Goal: Communication & Community: Answer question/provide support

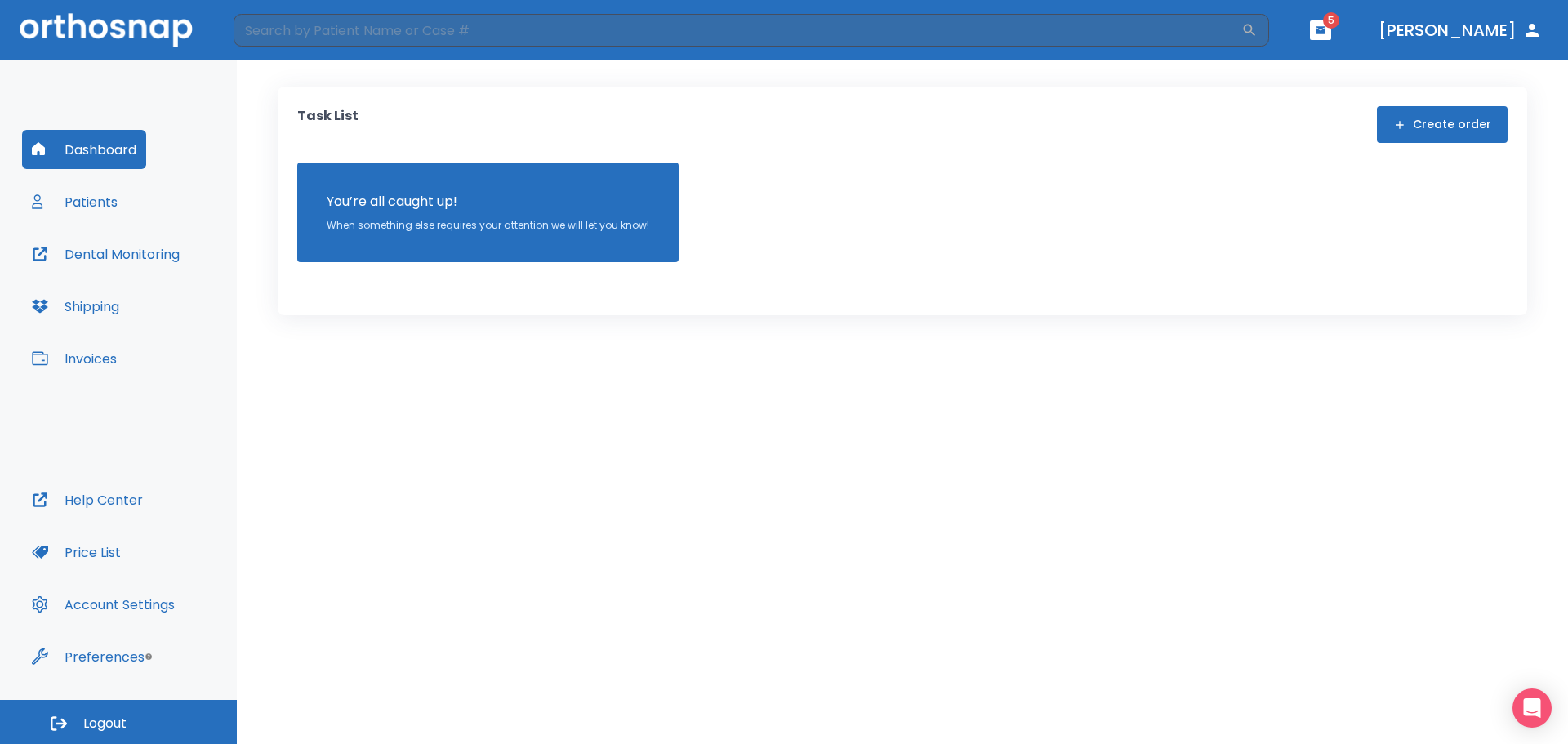
click at [95, 202] on button "Patients" at bounding box center [75, 201] width 105 height 39
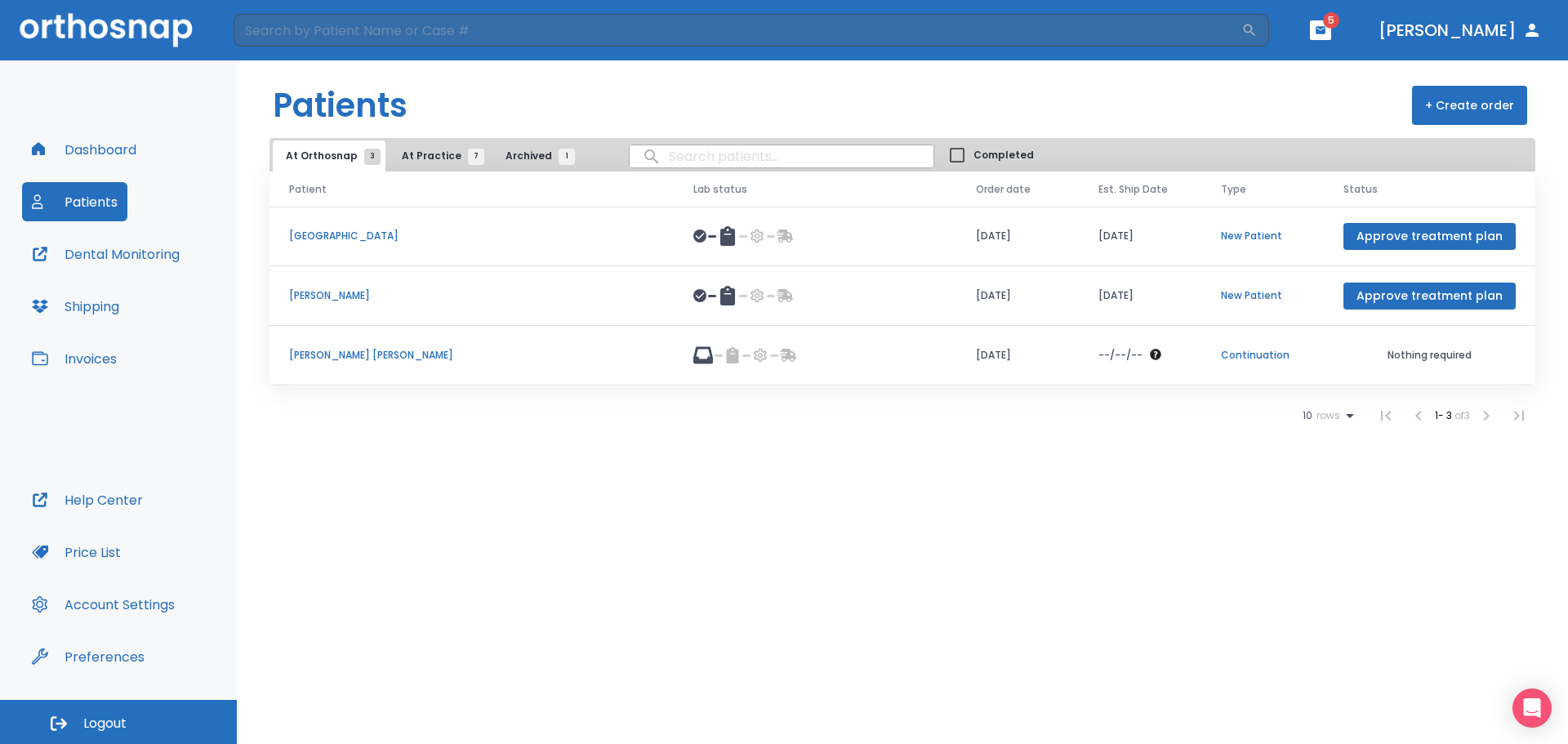
click at [443, 154] on span "At Practice 7" at bounding box center [439, 156] width 75 height 15
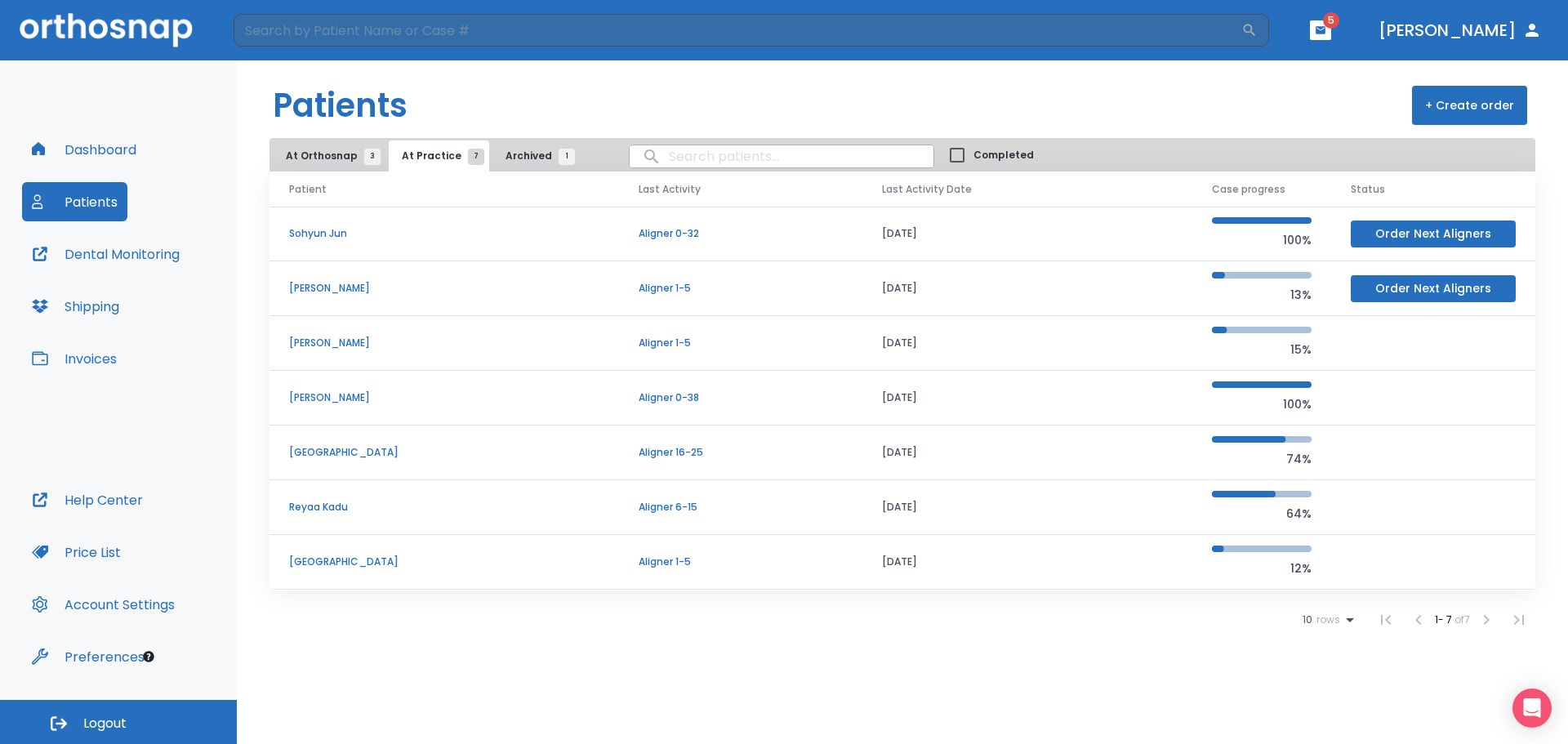
click at [522, 159] on span "Archived 1" at bounding box center [535, 156] width 61 height 15
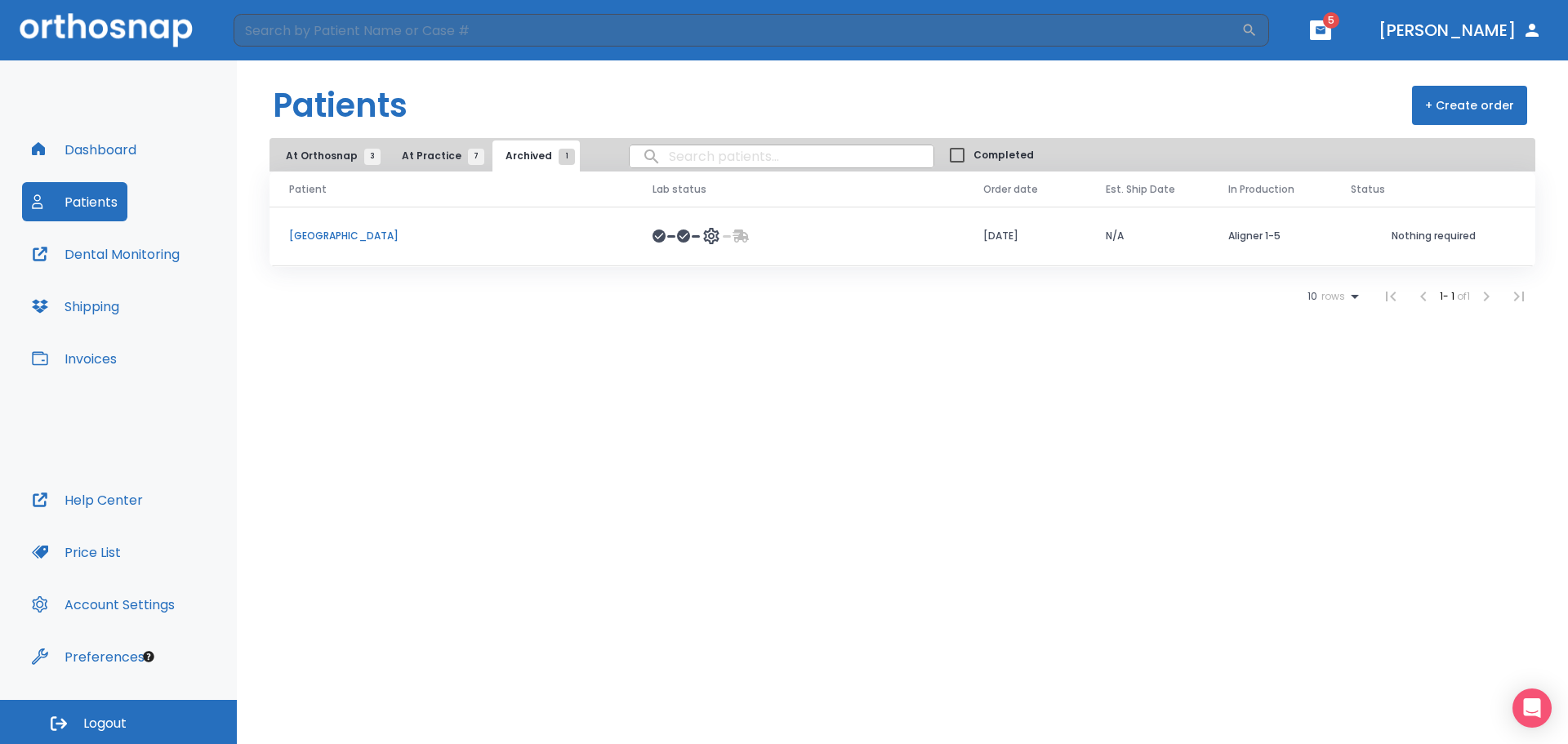
click at [319, 150] on span "At Orthosnap 3" at bounding box center [329, 156] width 86 height 15
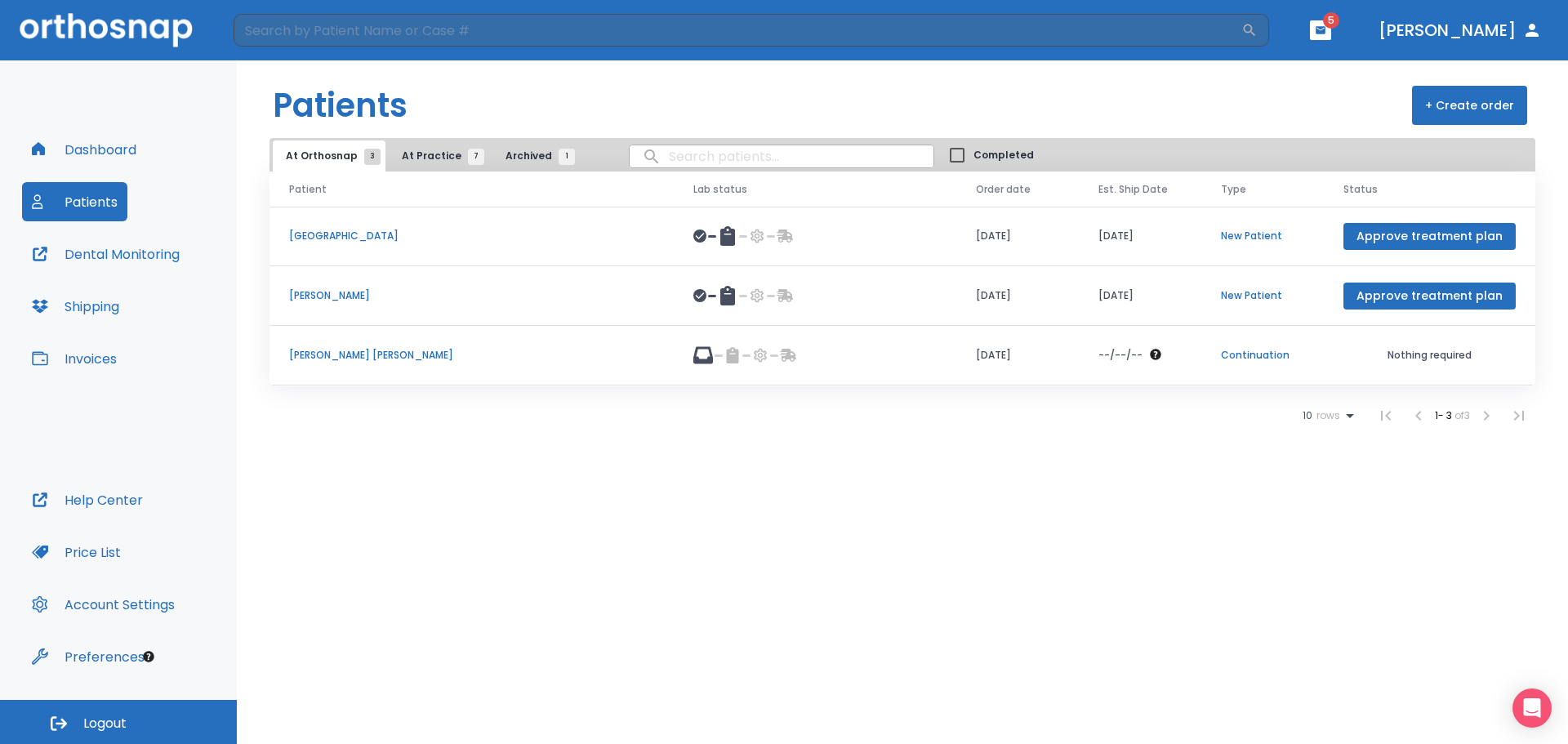
click at [337, 361] on p "[PERSON_NAME] [PERSON_NAME]" at bounding box center [472, 355] width 365 height 15
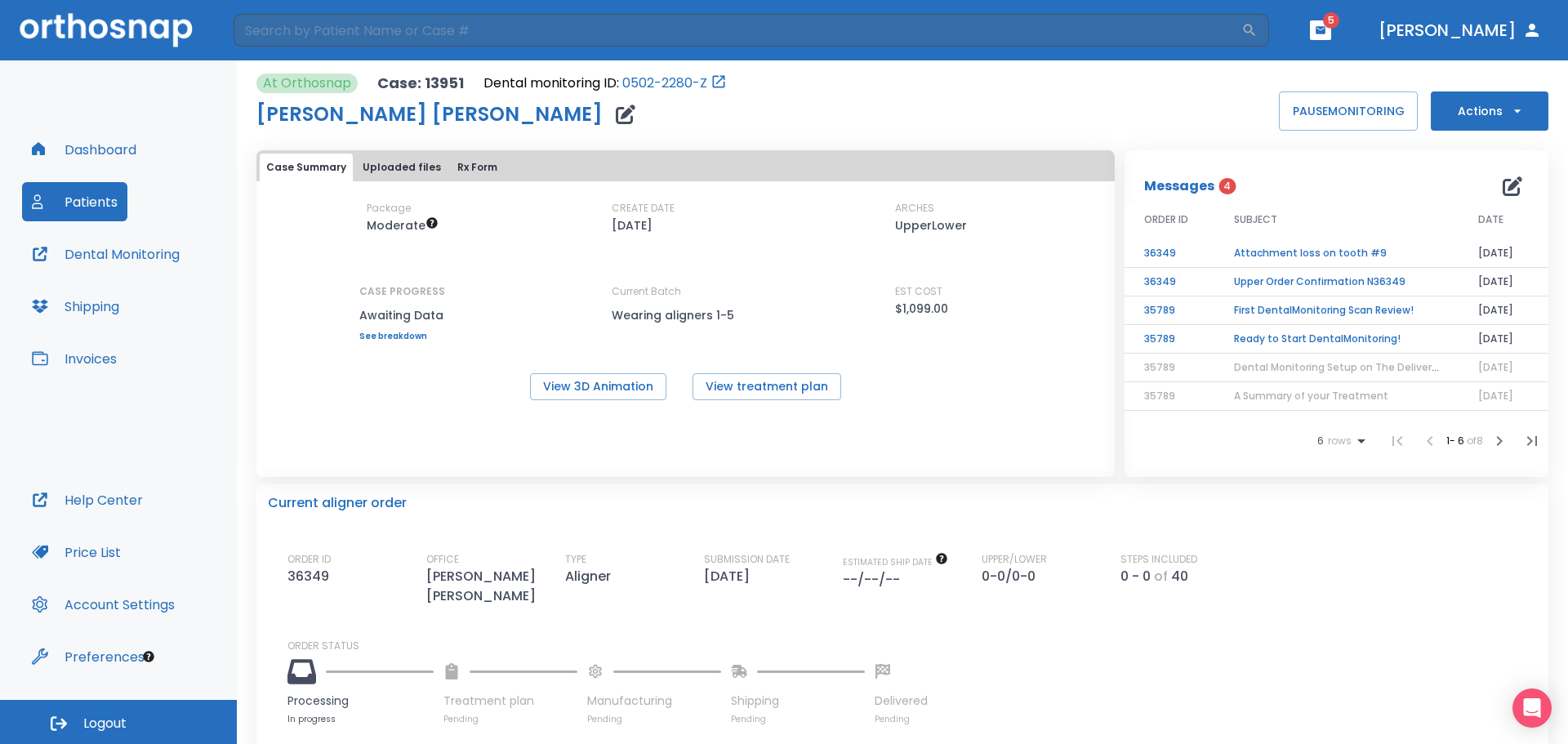
click at [1513, 104] on icon "button" at bounding box center [1518, 111] width 16 height 16
click at [953, 379] on div at bounding box center [784, 372] width 1568 height 744
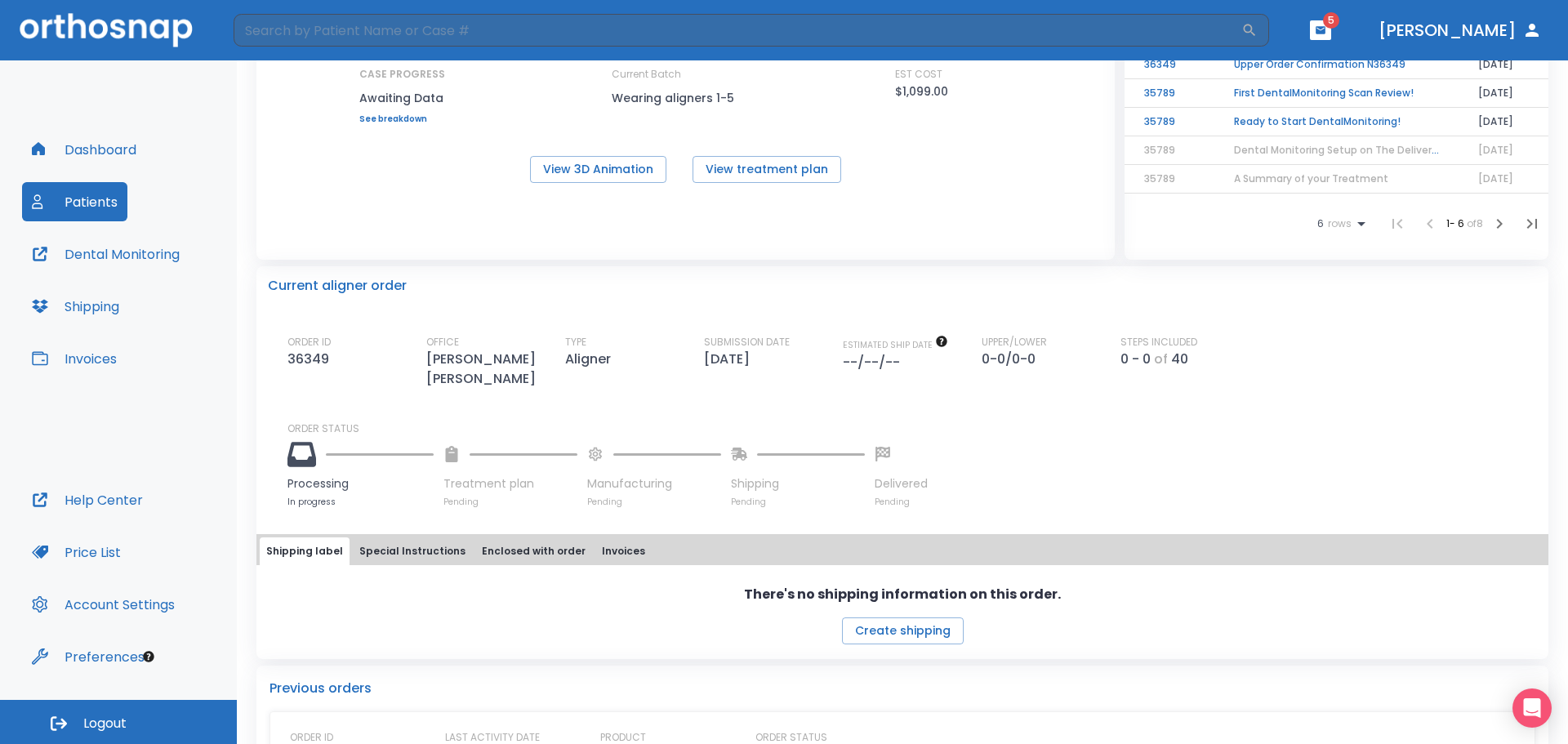
scroll to position [266, 0]
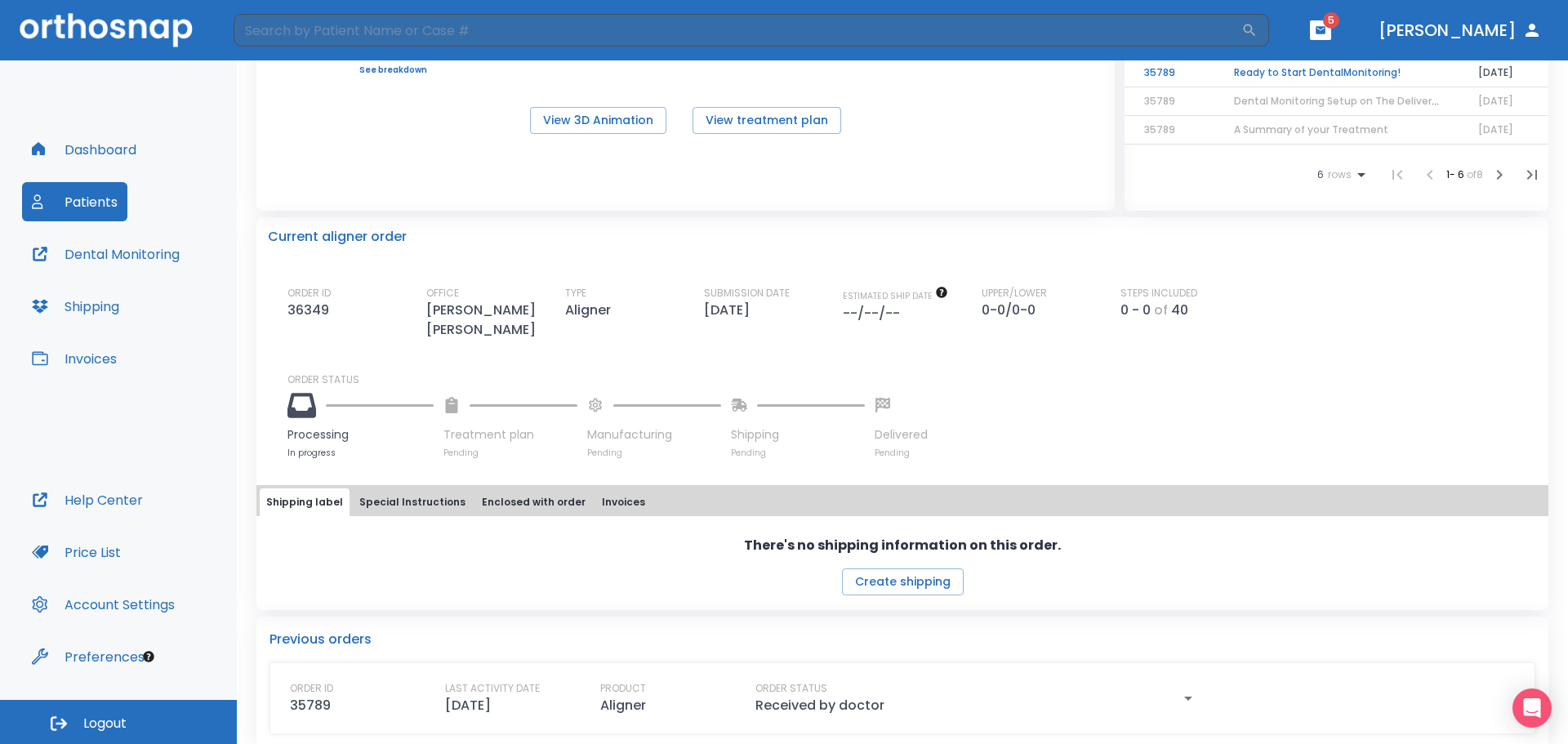
click at [398, 488] on button "Special Instructions" at bounding box center [412, 501] width 119 height 28
click at [501, 489] on button "Enclosed with order" at bounding box center [534, 502] width 116 height 28
click at [595, 489] on button "Invoices" at bounding box center [624, 502] width 56 height 28
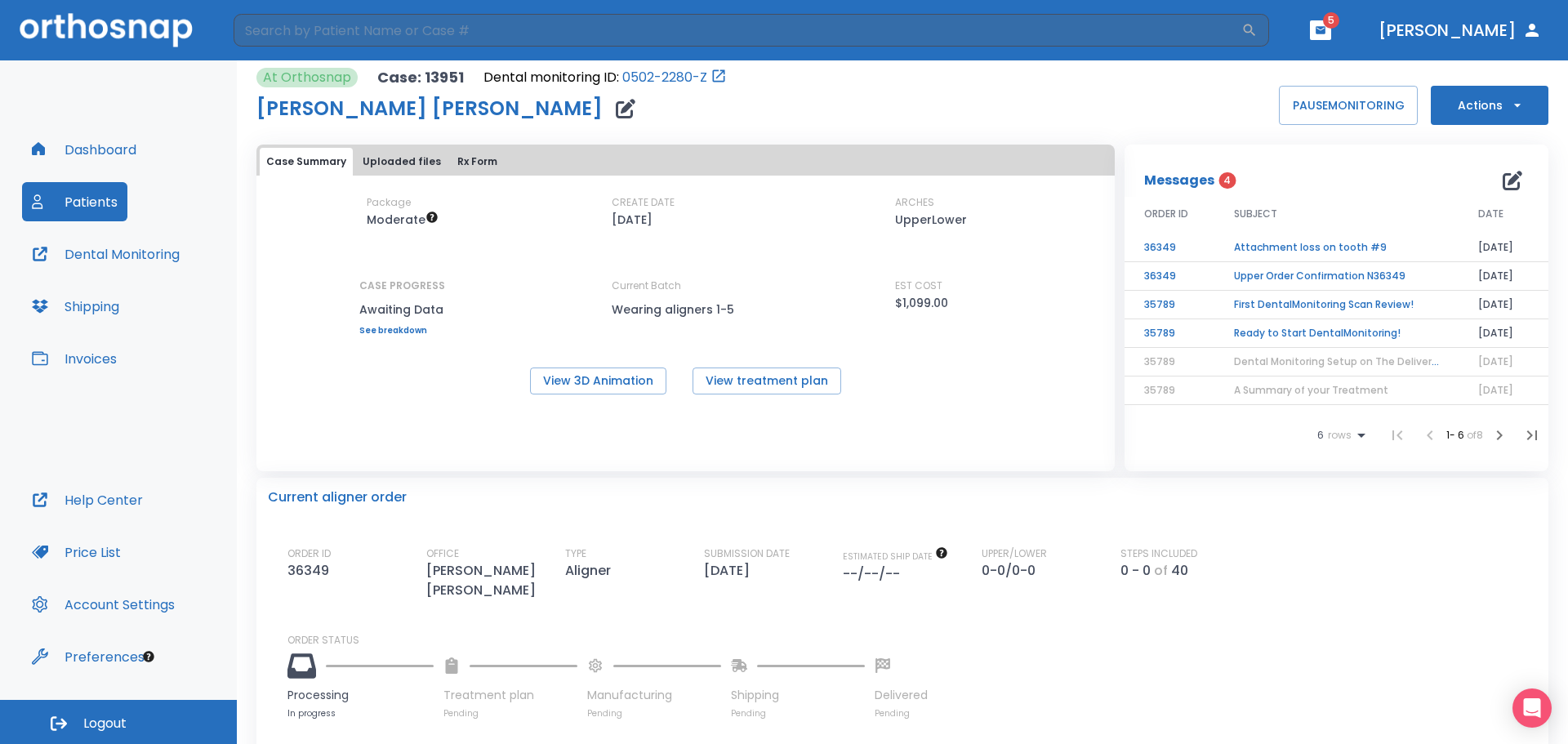
scroll to position [0, 0]
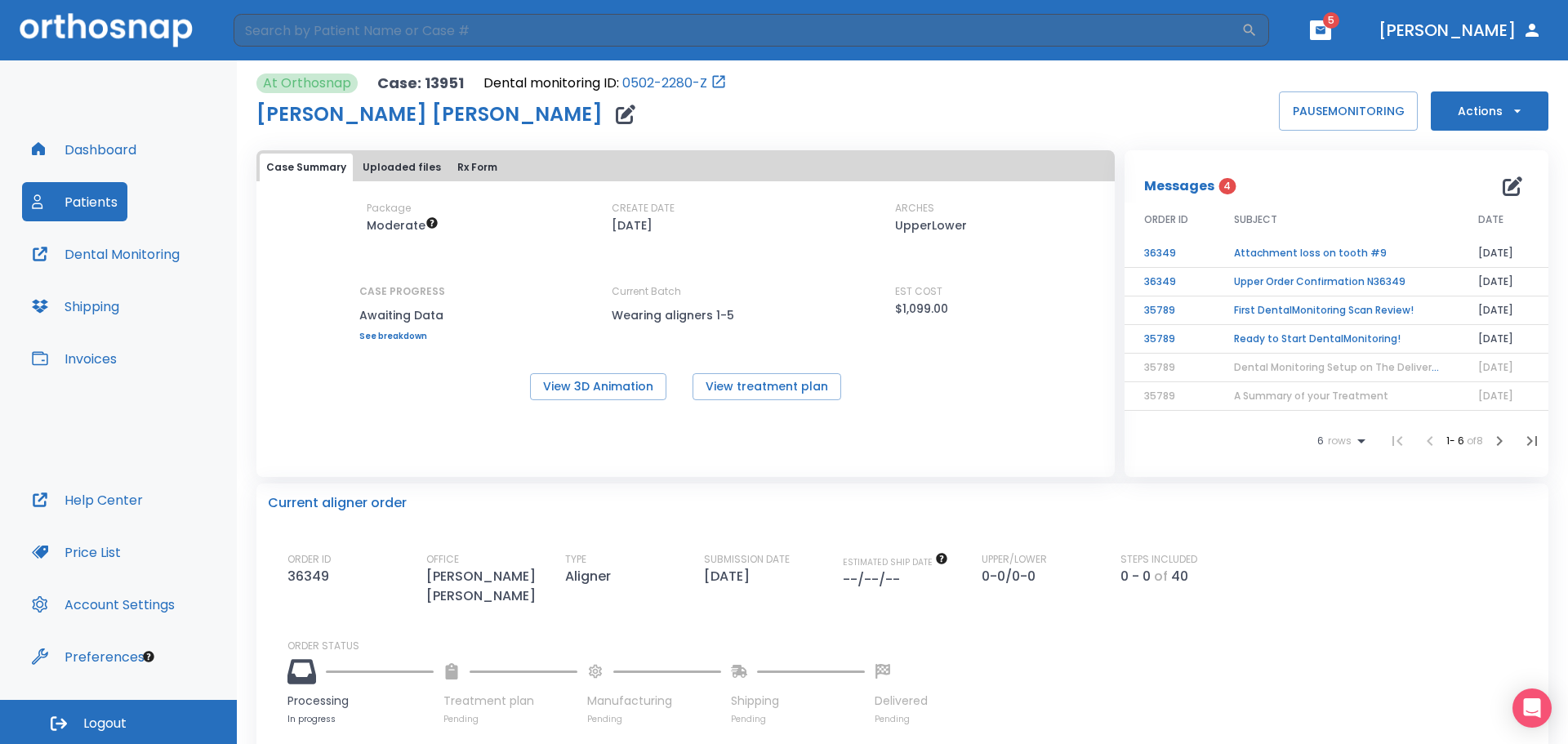
click at [1510, 115] on icon "button" at bounding box center [1518, 111] width 16 height 16
click at [524, 114] on div at bounding box center [784, 372] width 1568 height 744
click at [378, 164] on button "Uploaded files" at bounding box center [402, 167] width 92 height 28
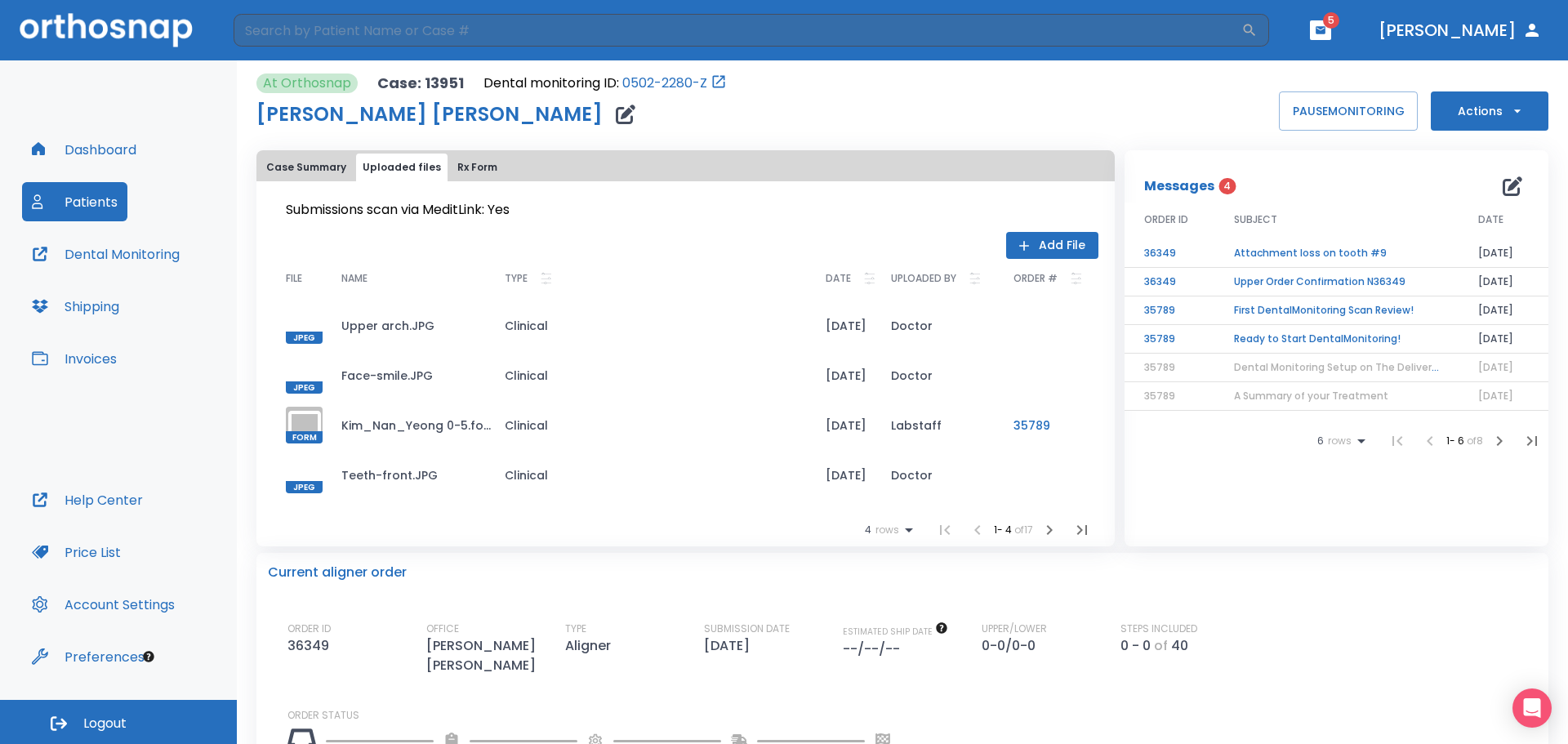
click at [469, 165] on button "Rx Form" at bounding box center [477, 167] width 53 height 28
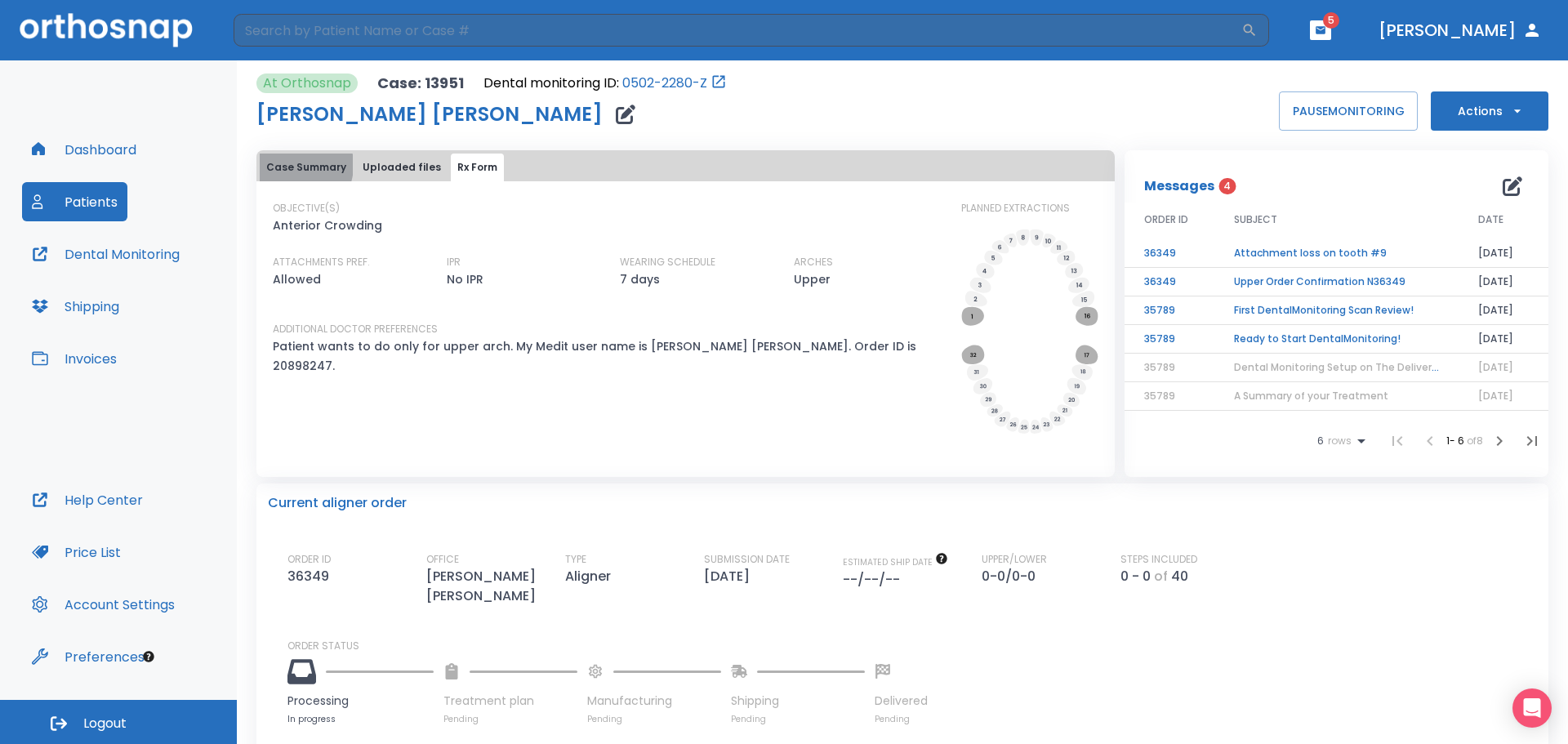
click at [292, 165] on button "Case Summary" at bounding box center [306, 167] width 93 height 28
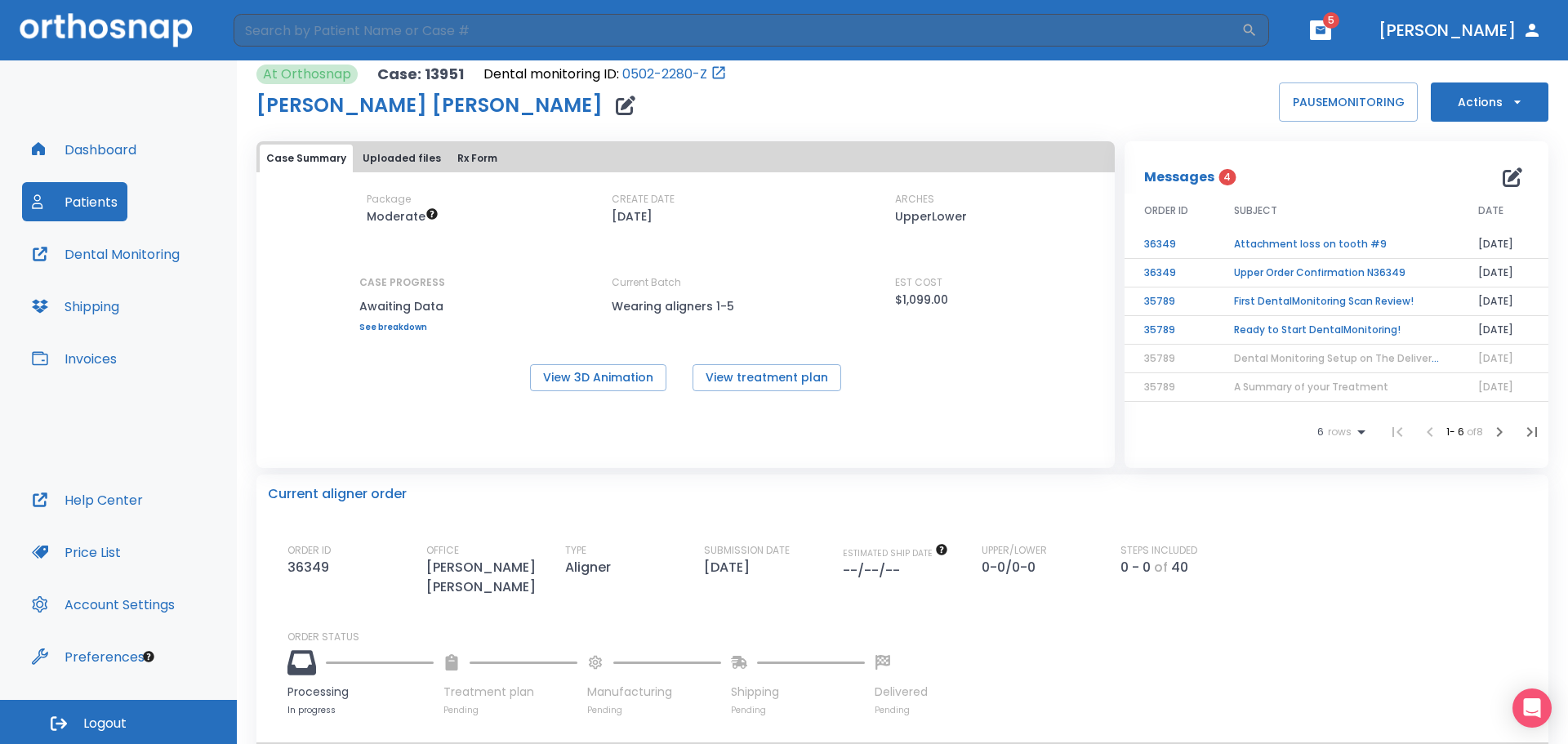
scroll to position [5, 0]
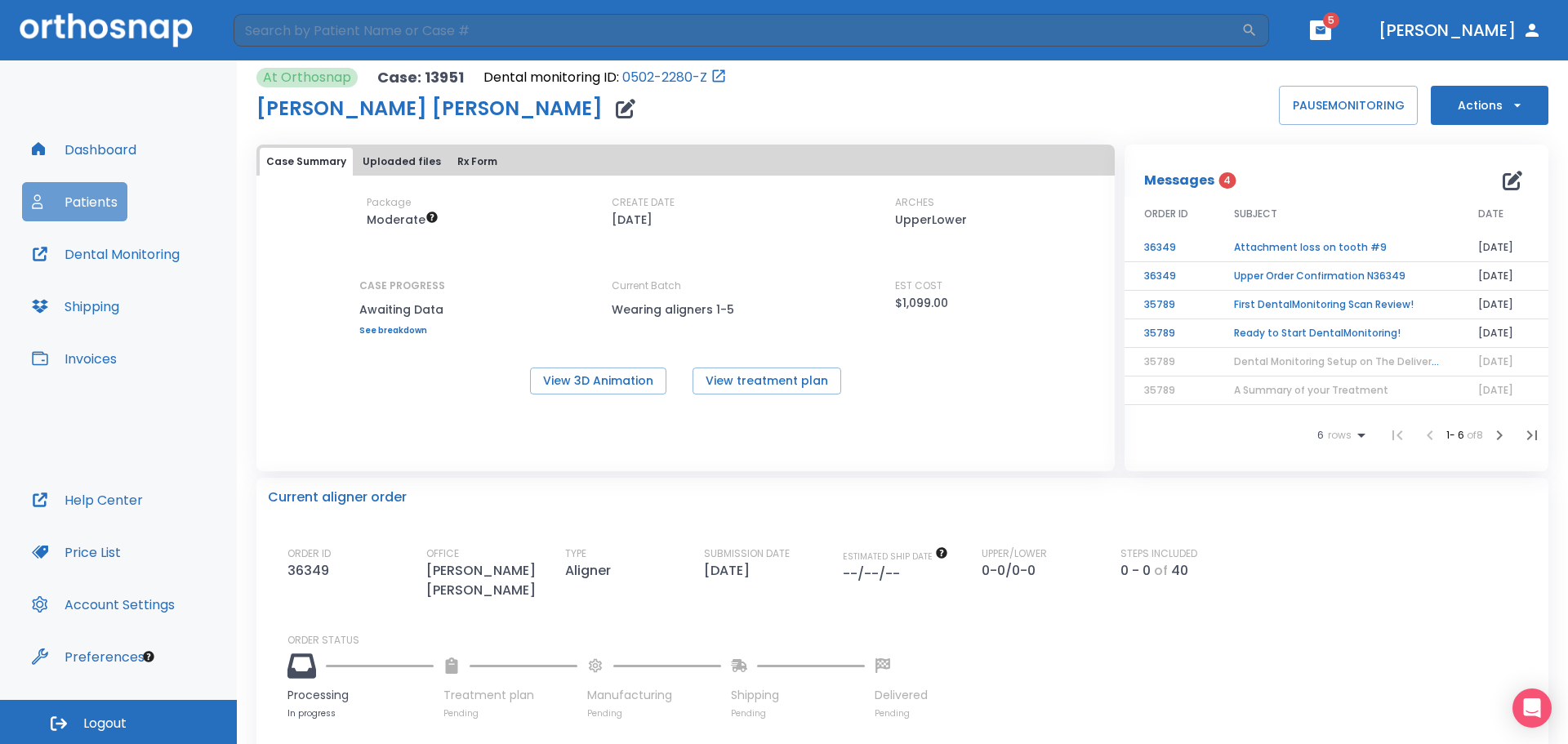
click at [92, 203] on button "Patients" at bounding box center [75, 201] width 105 height 39
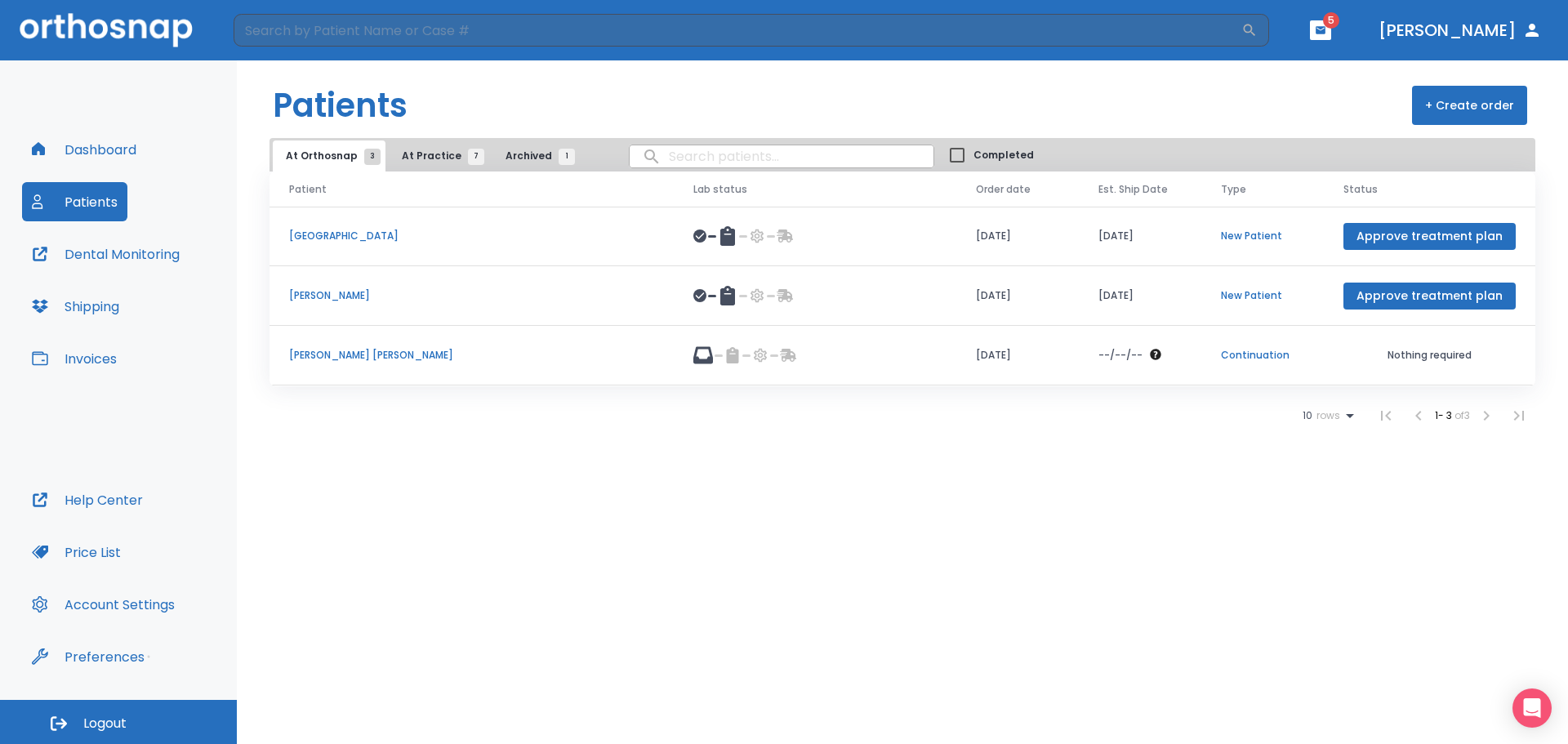
click at [422, 163] on span "At Practice 7" at bounding box center [439, 156] width 75 height 15
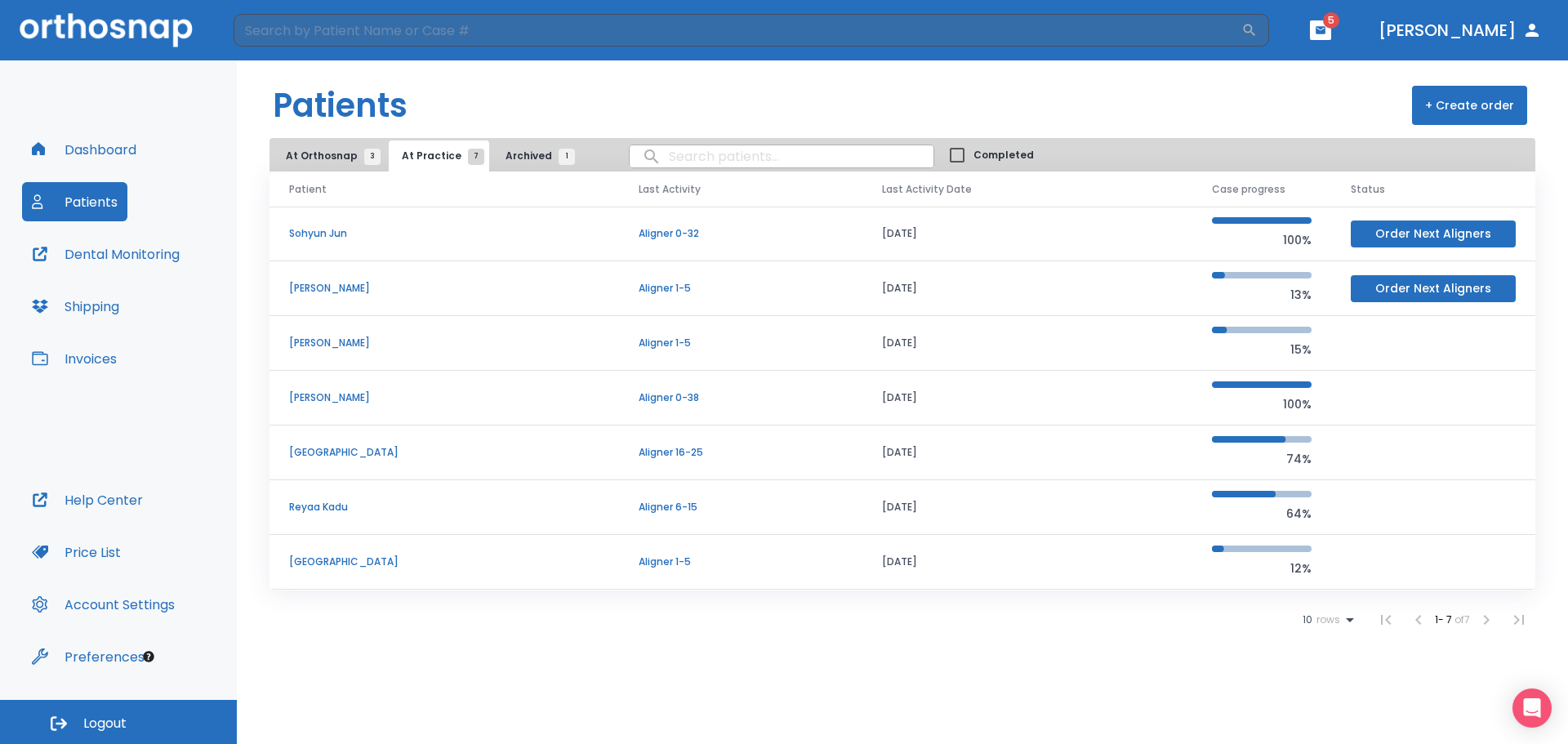
click at [335, 447] on p "[GEOGRAPHIC_DATA]" at bounding box center [444, 452] width 310 height 15
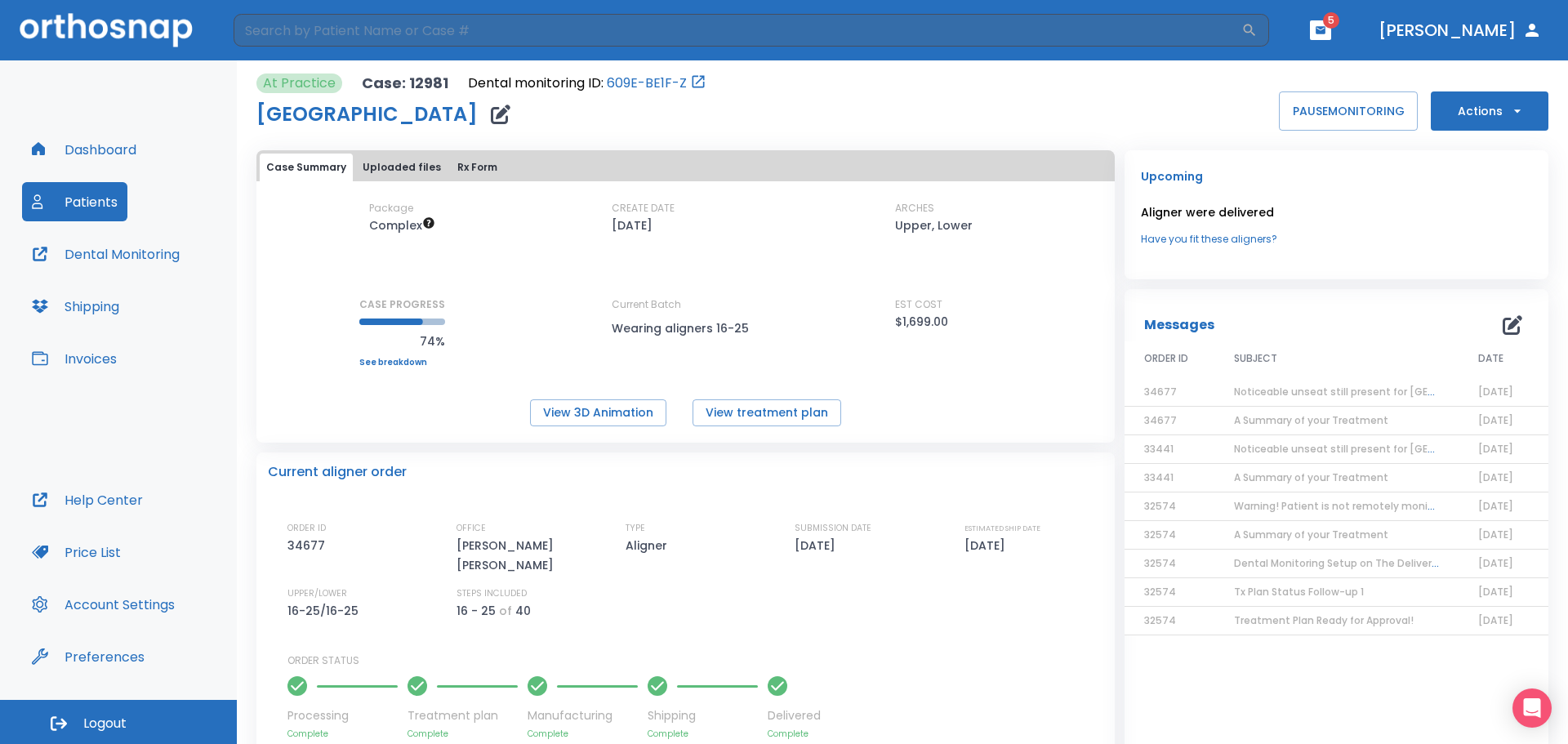
click at [1523, 109] on button "Actions" at bounding box center [1489, 111] width 117 height 39
click at [63, 205] on div at bounding box center [784, 372] width 1568 height 744
click at [65, 196] on button "Patients" at bounding box center [75, 201] width 105 height 39
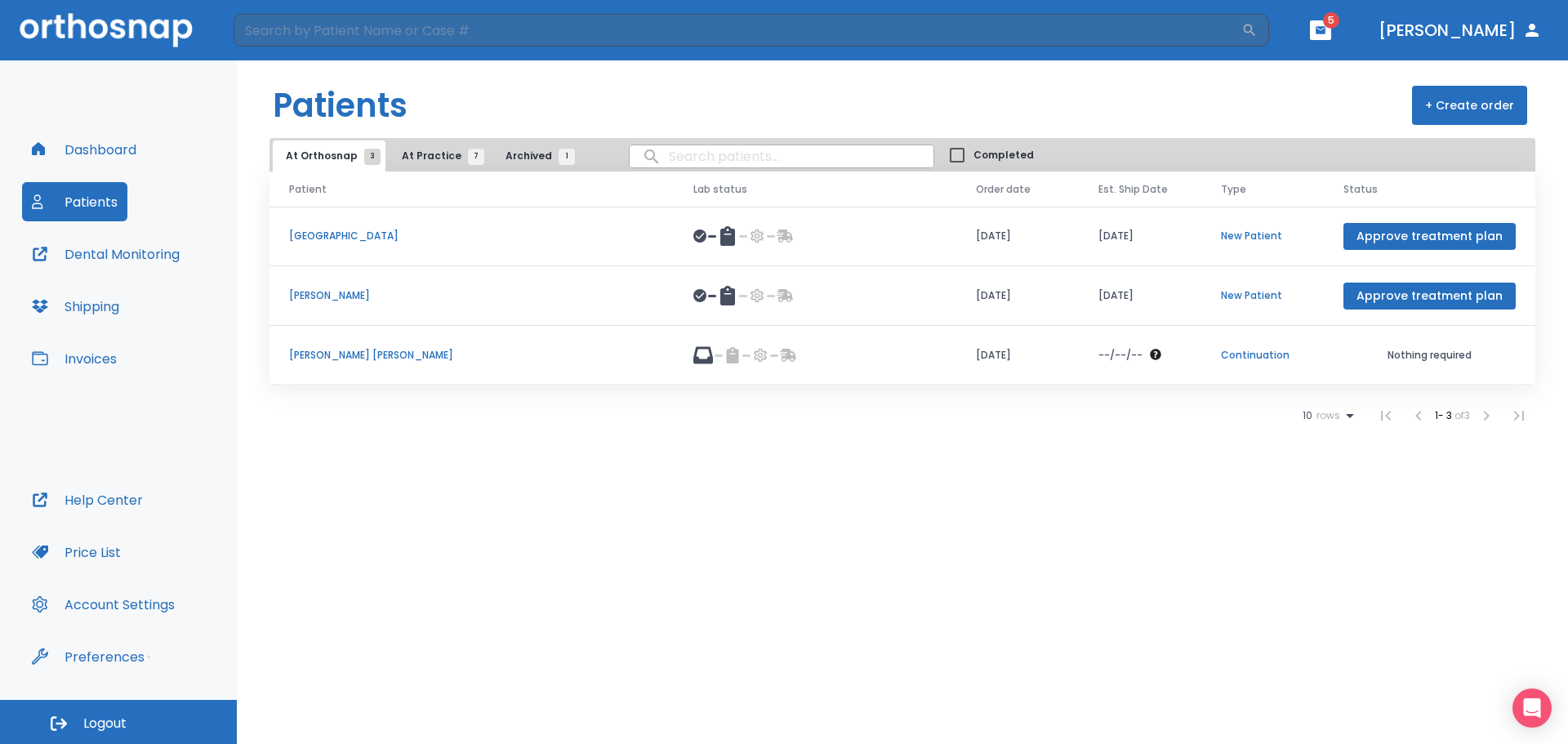
click at [1340, 26] on span "5" at bounding box center [1332, 20] width 16 height 16
click at [1325, 27] on icon "button" at bounding box center [1321, 30] width 10 height 7
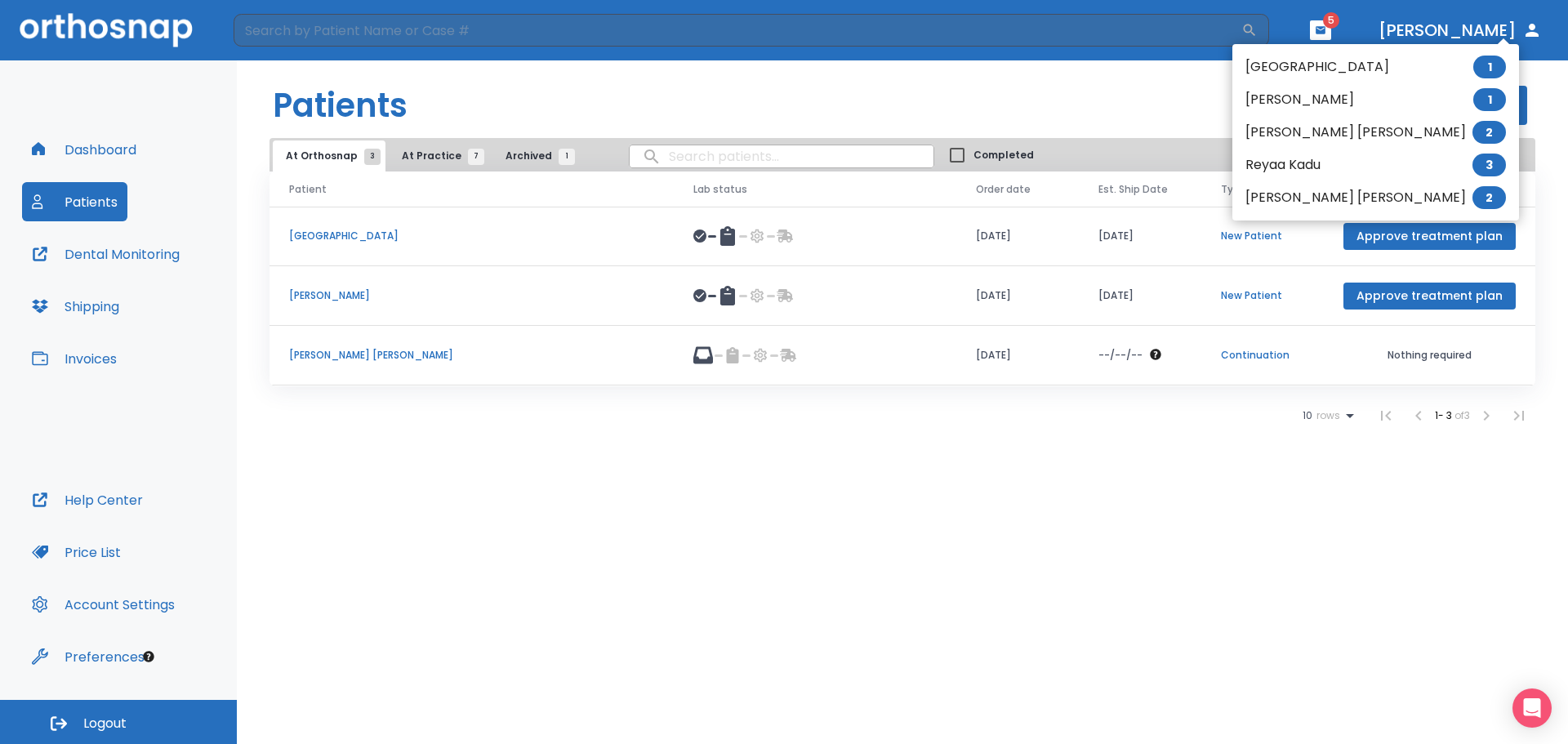
click at [1296, 198] on li "Nan Yeong Kim 2" at bounding box center [1375, 197] width 286 height 33
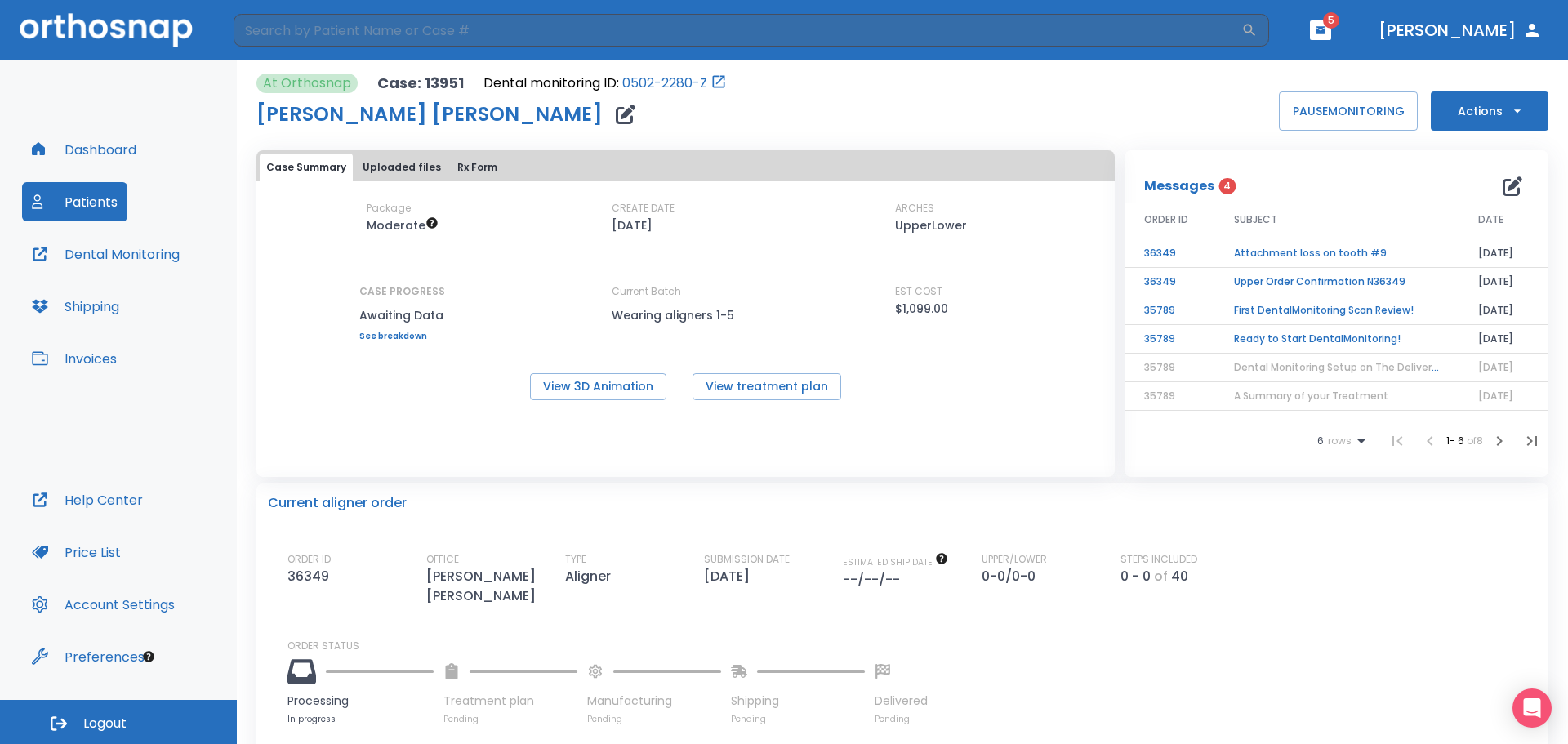
click at [1338, 253] on td "Attachment loss on tooth #9" at bounding box center [1336, 253] width 245 height 28
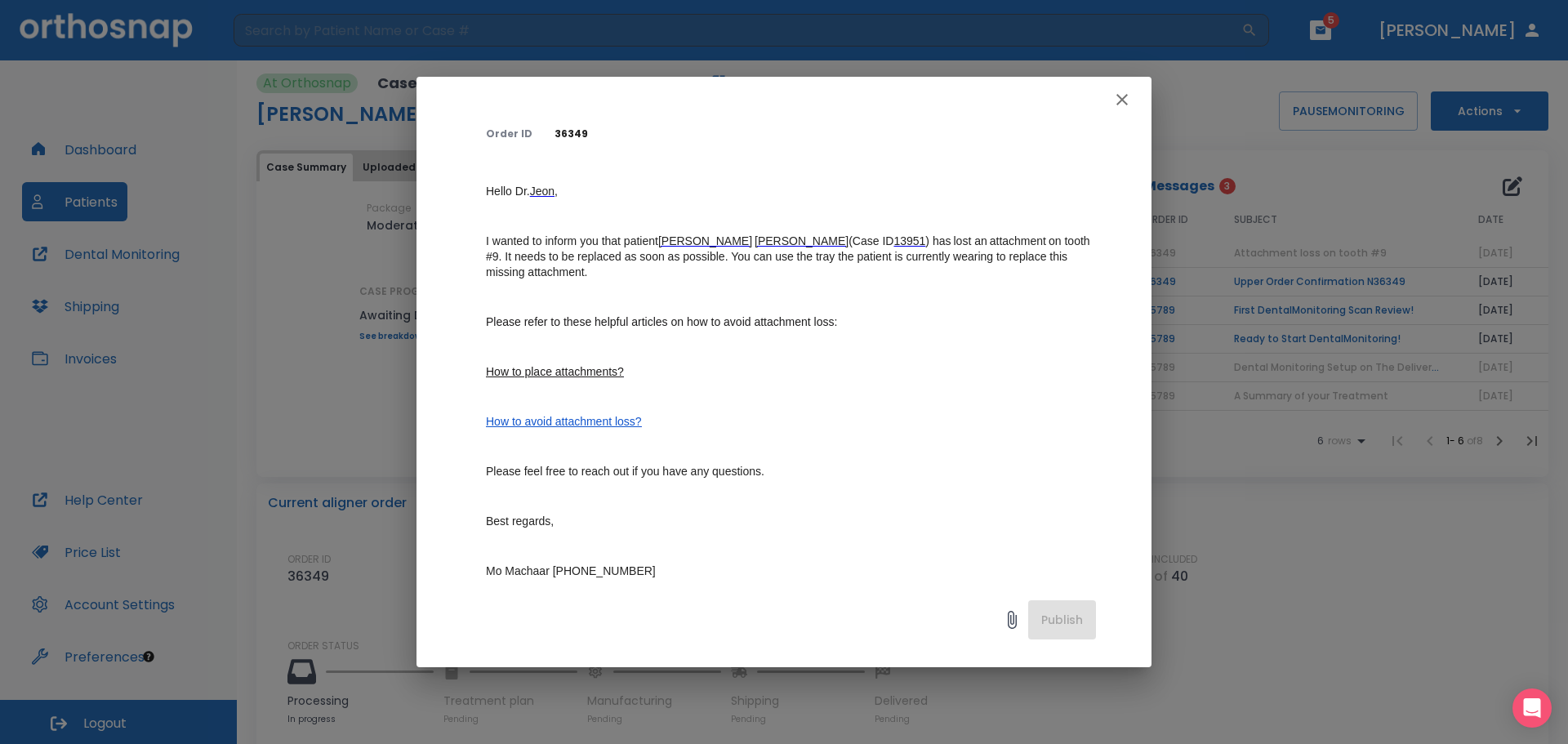
scroll to position [305, 0]
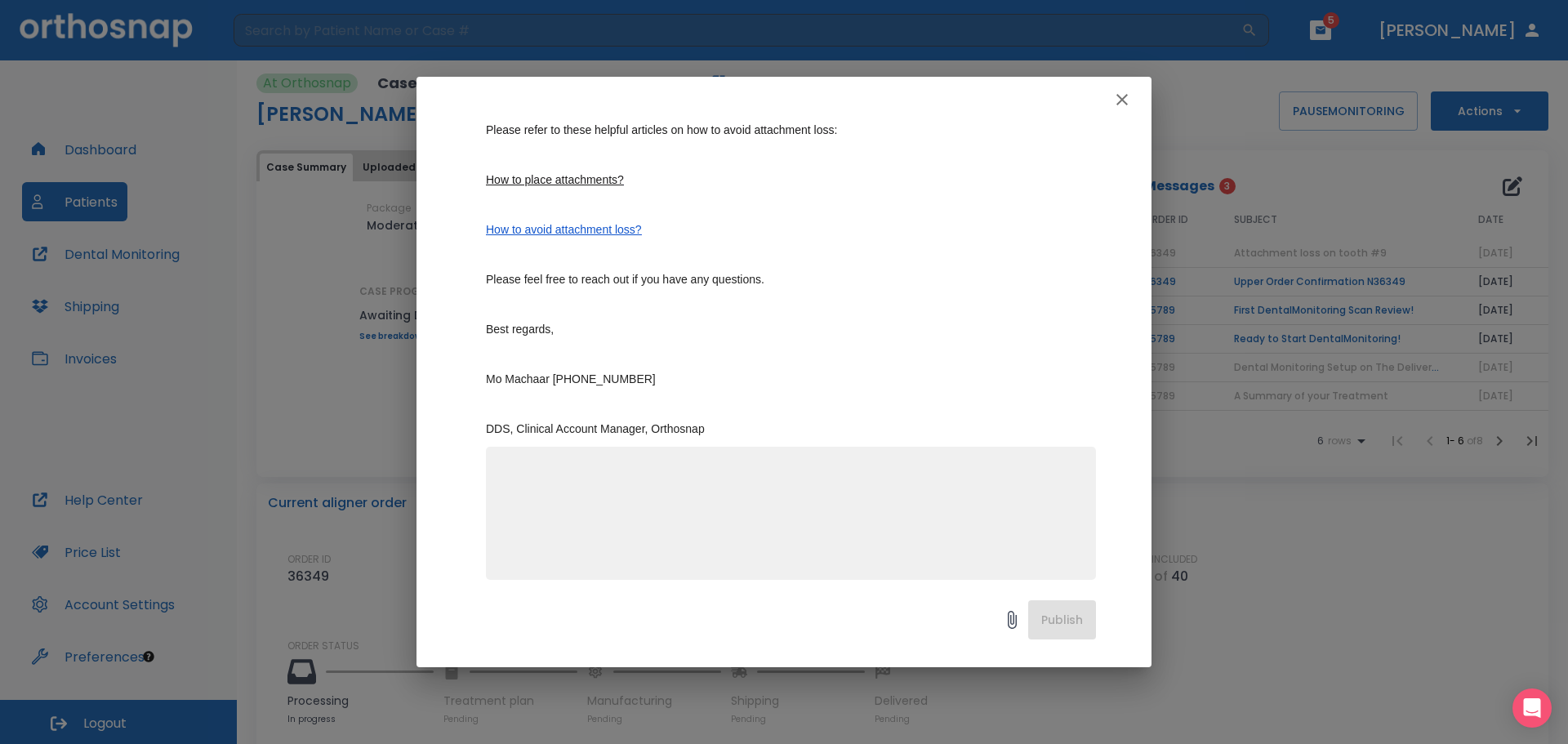
click at [815, 488] on textarea at bounding box center [791, 520] width 591 height 113
click at [804, 447] on div "x" at bounding box center [791, 513] width 610 height 133
type textarea "Hi, she is still in "At orthosnap", so I cannot order next steps. Please mover …"
click at [1064, 619] on button "Publish" at bounding box center [1062, 619] width 68 height 39
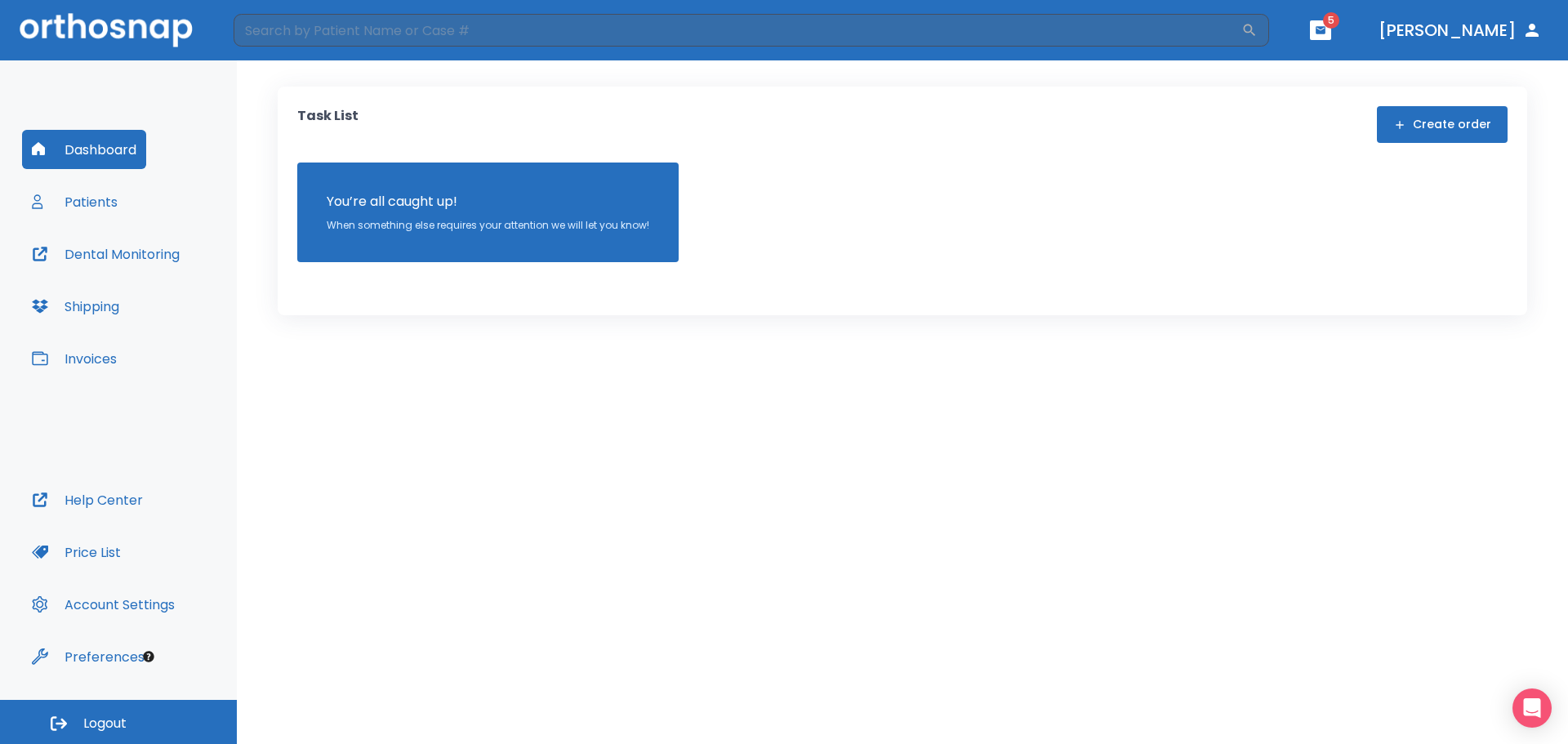
click at [102, 203] on button "Patients" at bounding box center [75, 201] width 105 height 39
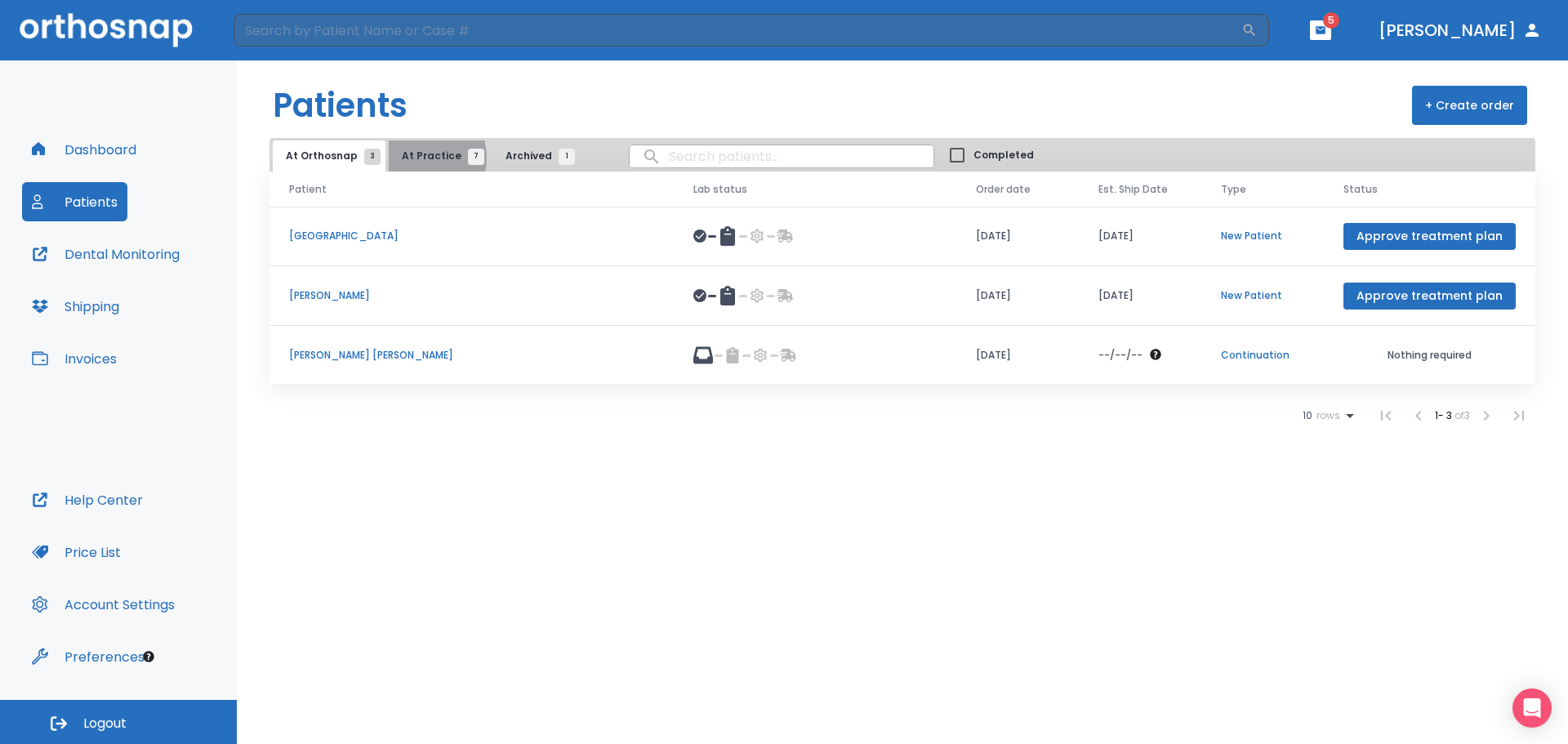
click at [414, 157] on span "At Practice 7" at bounding box center [439, 156] width 75 height 15
